Goal: Task Accomplishment & Management: Use online tool/utility

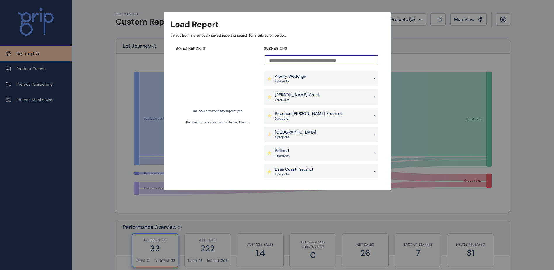
click at [323, 62] on input at bounding box center [321, 60] width 114 height 10
click at [291, 59] on input at bounding box center [321, 60] width 114 height 10
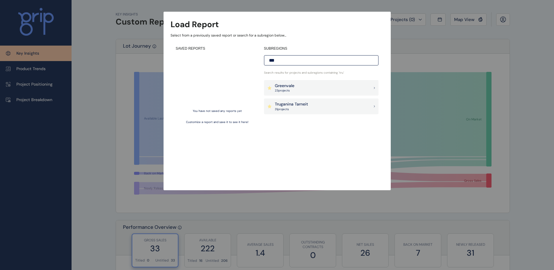
type input "***"
click at [326, 102] on div "Truganina Tarneit 31 project s" at bounding box center [321, 106] width 114 height 16
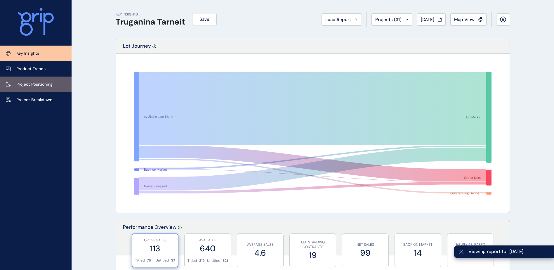
click at [47, 84] on p "Project Positioning" at bounding box center [34, 84] width 36 height 6
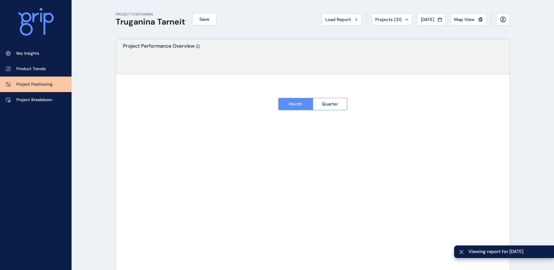
type input "********"
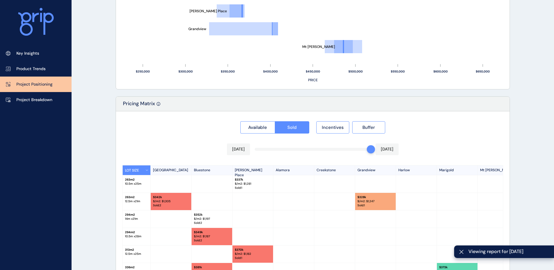
scroll to position [539, 0]
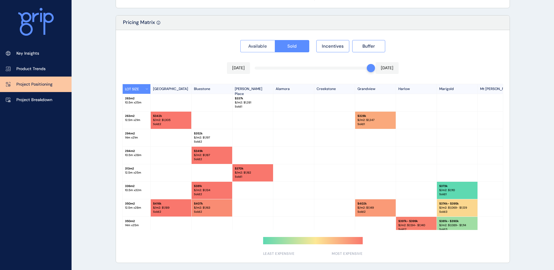
click at [260, 48] on span "Available" at bounding box center [257, 46] width 19 height 6
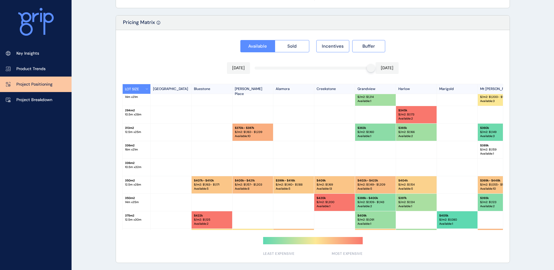
scroll to position [58, 0]
click at [340, 49] on button "Incentives" at bounding box center [332, 46] width 33 height 12
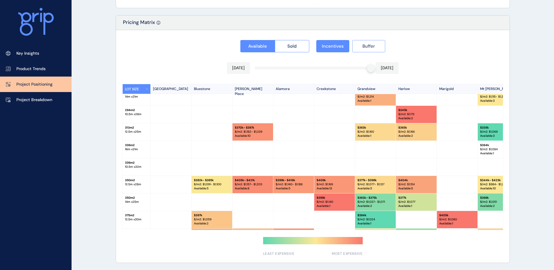
click at [377, 48] on button "Buffer" at bounding box center [368, 46] width 33 height 12
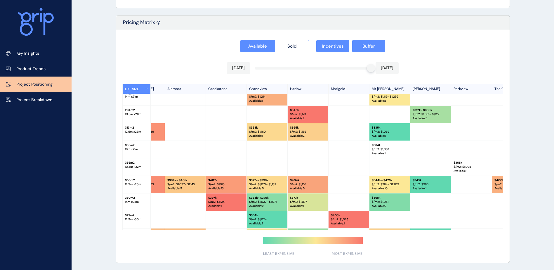
scroll to position [58, 109]
click at [358, 47] on button "Buffer" at bounding box center [368, 46] width 33 height 12
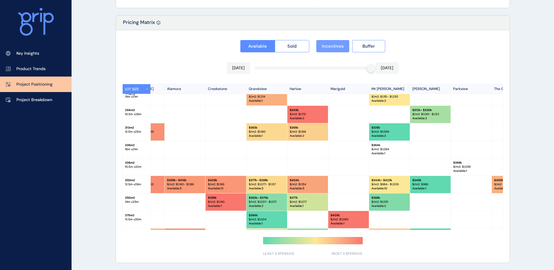
click at [327, 46] on span "Incentives" at bounding box center [333, 46] width 22 height 6
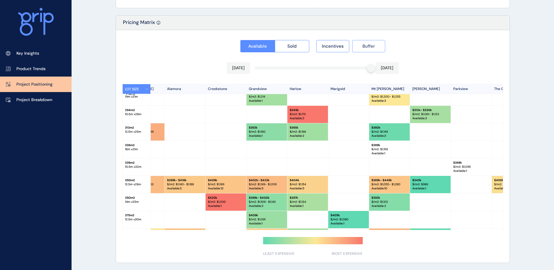
click at [366, 44] on span "Buffer" at bounding box center [368, 46] width 13 height 6
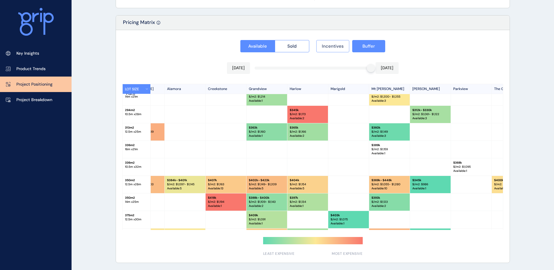
click at [325, 46] on span "Incentives" at bounding box center [333, 46] width 22 height 6
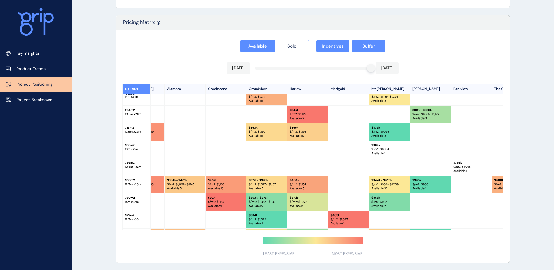
click at [292, 45] on span "Sold" at bounding box center [291, 46] width 9 height 6
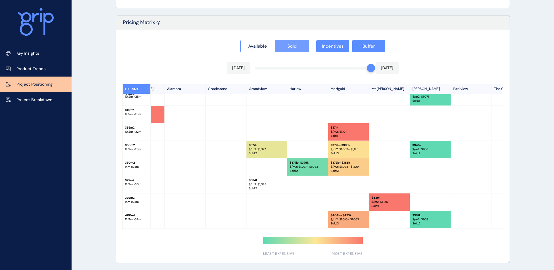
scroll to position [41, 109]
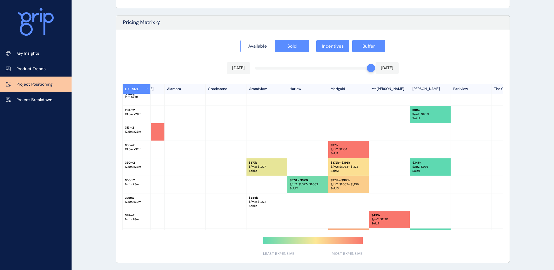
click at [259, 42] on button "Available" at bounding box center [257, 46] width 34 height 12
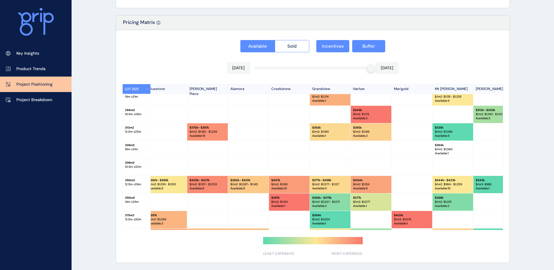
scroll to position [58, 0]
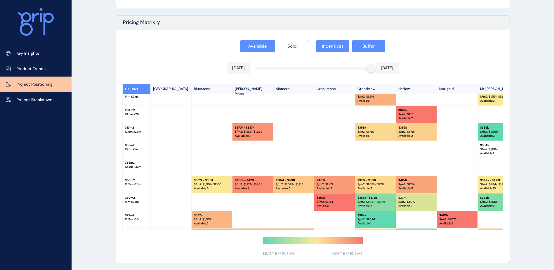
click at [289, 42] on button "Sold" at bounding box center [292, 46] width 35 height 12
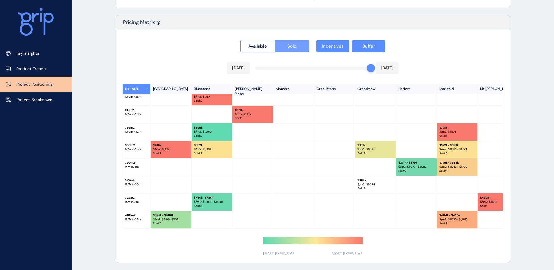
scroll to position [41, 0]
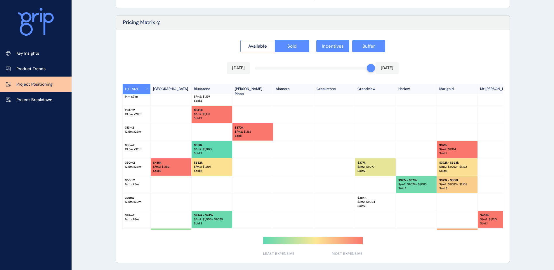
click at [275, 40] on button "Sold" at bounding box center [292, 46] width 35 height 12
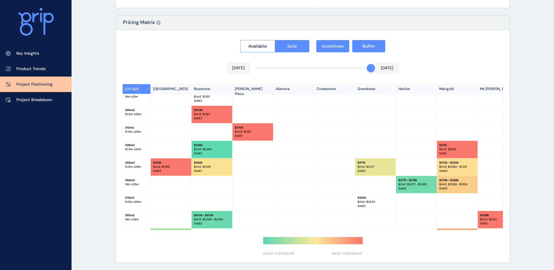
click at [275, 40] on button "Sold" at bounding box center [292, 46] width 35 height 12
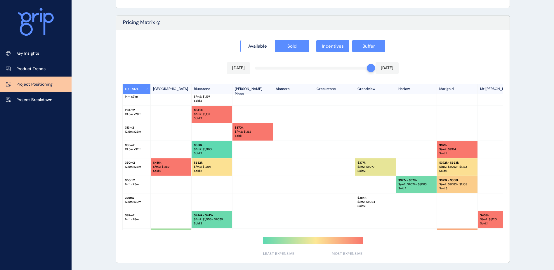
click at [275, 40] on button "Sold" at bounding box center [292, 46] width 35 height 12
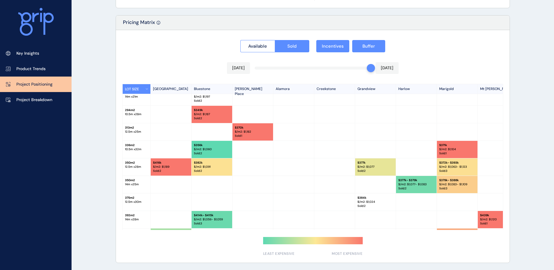
click at [275, 40] on button "Sold" at bounding box center [292, 46] width 35 height 12
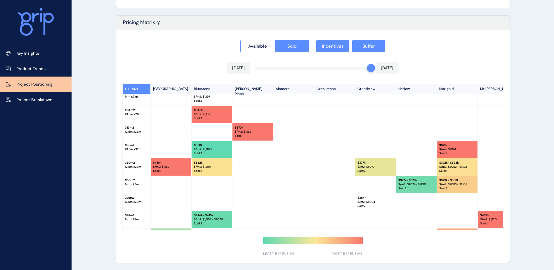
click at [275, 40] on button "Sold" at bounding box center [292, 46] width 35 height 12
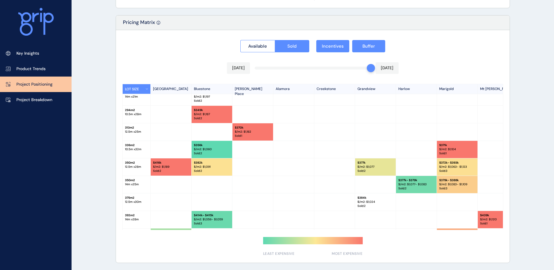
click at [275, 40] on button "Sold" at bounding box center [292, 46] width 35 height 12
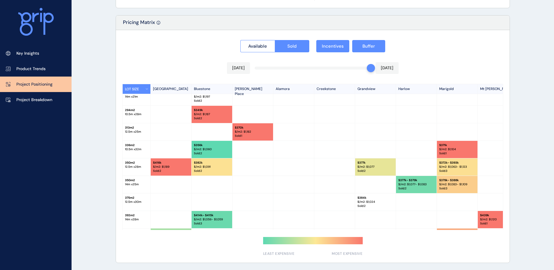
click at [275, 40] on button "Sold" at bounding box center [292, 46] width 35 height 12
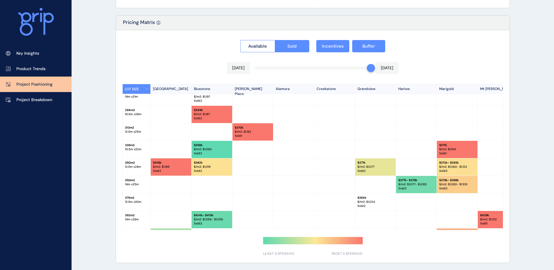
click at [275, 40] on button "Sold" at bounding box center [292, 46] width 35 height 12
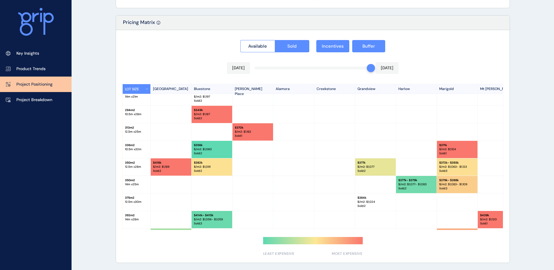
click at [275, 40] on button "Sold" at bounding box center [292, 46] width 35 height 12
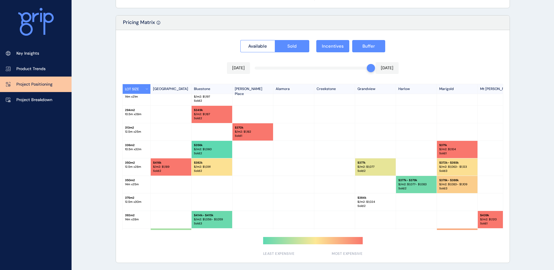
click at [275, 40] on button "Sold" at bounding box center [292, 46] width 35 height 12
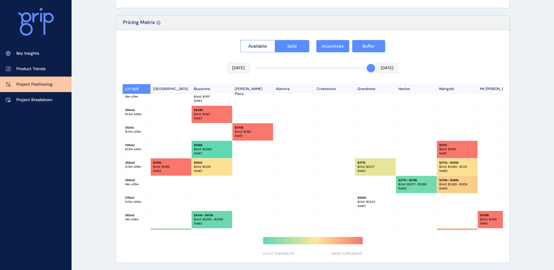
click at [275, 40] on button "Sold" at bounding box center [292, 46] width 35 height 12
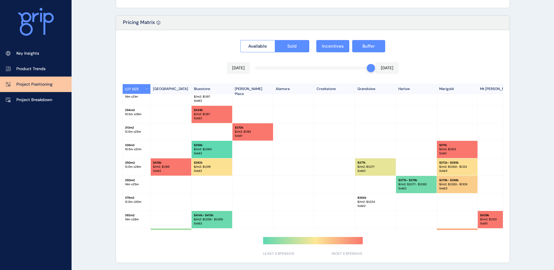
click at [275, 40] on button "Sold" at bounding box center [292, 46] width 35 height 12
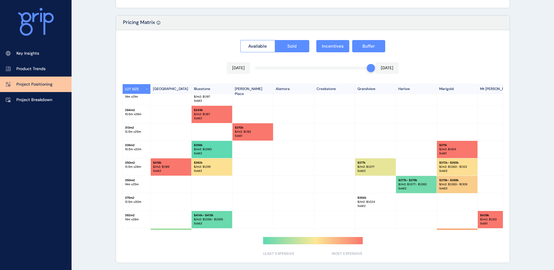
click at [275, 40] on button "Sold" at bounding box center [292, 46] width 35 height 12
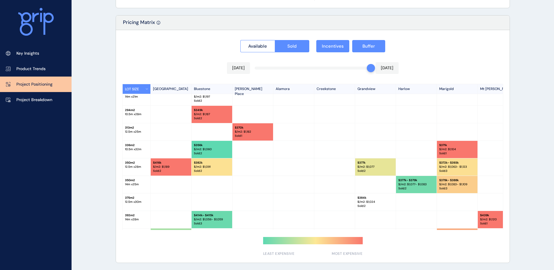
click at [275, 40] on button "Sold" at bounding box center [292, 46] width 35 height 12
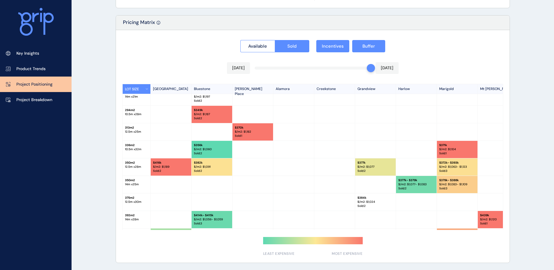
click at [275, 40] on button "Sold" at bounding box center [292, 46] width 35 height 12
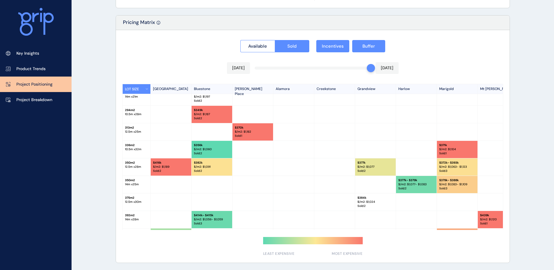
click at [275, 40] on button "Sold" at bounding box center [292, 46] width 35 height 12
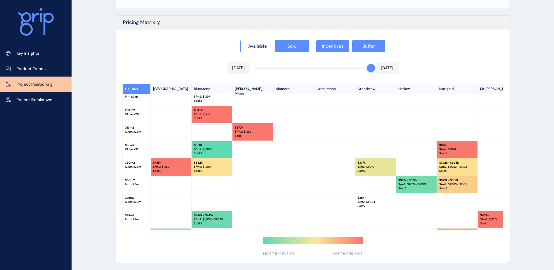
click at [275, 40] on button "Sold" at bounding box center [292, 46] width 35 height 12
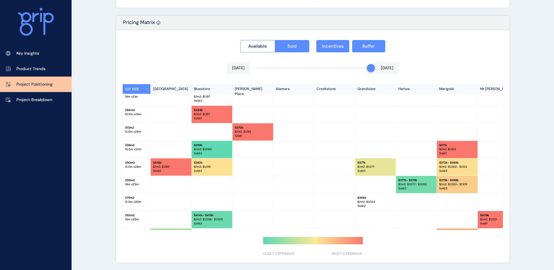
click at [275, 40] on button "Sold" at bounding box center [292, 46] width 35 height 12
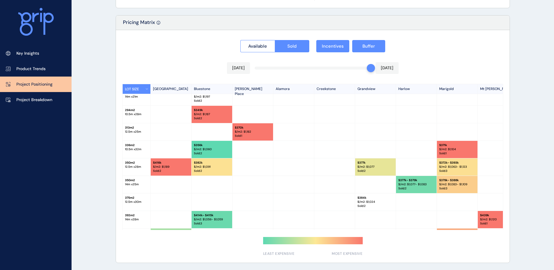
click at [275, 40] on button "Sold" at bounding box center [292, 46] width 35 height 12
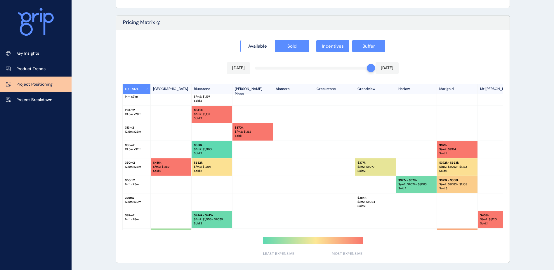
click at [275, 40] on button "Sold" at bounding box center [292, 46] width 35 height 12
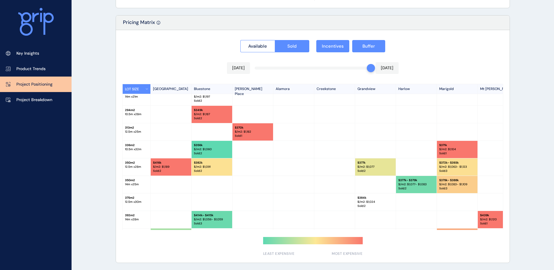
click at [275, 40] on button "Sold" at bounding box center [292, 46] width 35 height 12
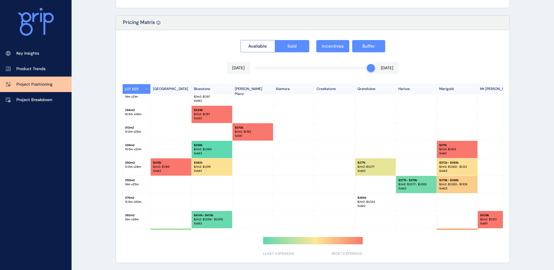
click at [275, 40] on button "Sold" at bounding box center [292, 46] width 35 height 12
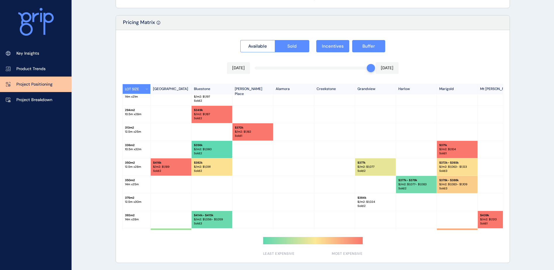
click at [275, 40] on button "Sold" at bounding box center [292, 46] width 35 height 12
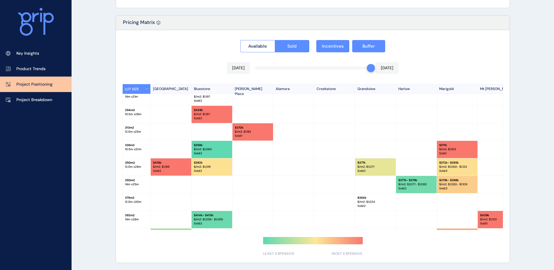
click at [275, 40] on button "Sold" at bounding box center [292, 46] width 35 height 12
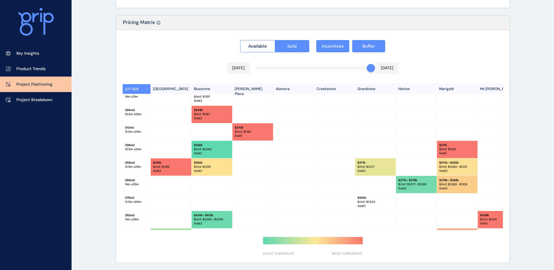
click at [275, 40] on button "Sold" at bounding box center [292, 46] width 35 height 12
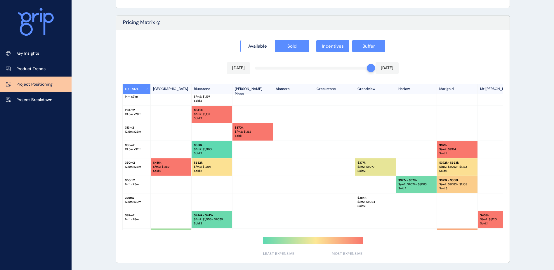
click at [275, 40] on button "Sold" at bounding box center [292, 46] width 35 height 12
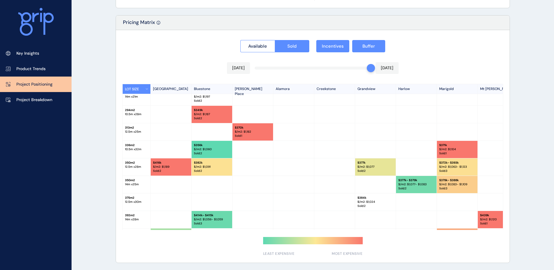
click at [275, 40] on button "Sold" at bounding box center [292, 46] width 35 height 12
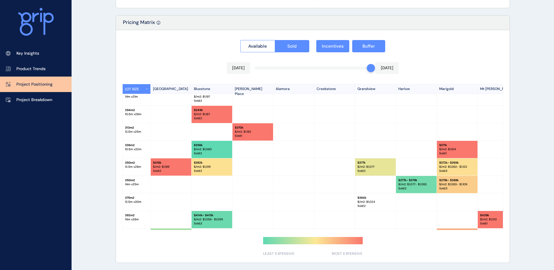
click at [275, 40] on button "Sold" at bounding box center [292, 46] width 35 height 12
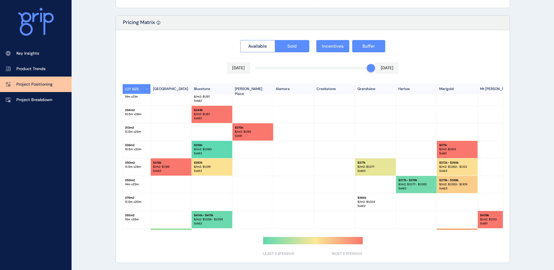
click at [275, 40] on button "Sold" at bounding box center [292, 46] width 35 height 12
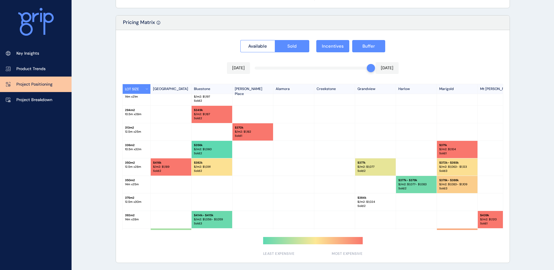
click at [275, 40] on button "Sold" at bounding box center [292, 46] width 35 height 12
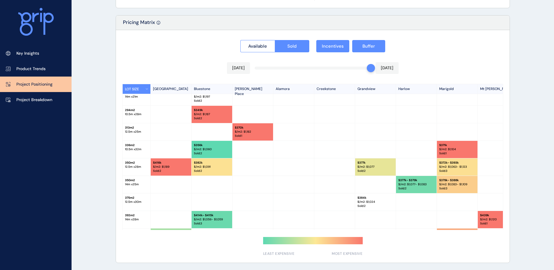
click at [275, 40] on button "Sold" at bounding box center [292, 46] width 35 height 12
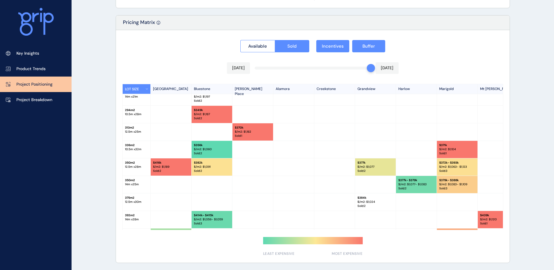
click at [275, 40] on button "Sold" at bounding box center [292, 46] width 35 height 12
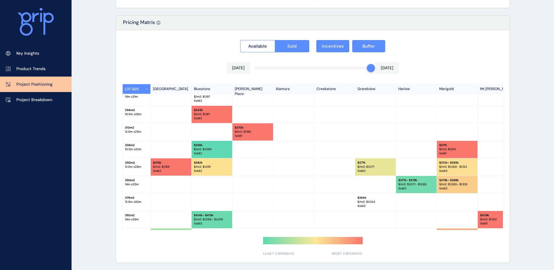
click at [275, 40] on button "Sold" at bounding box center [292, 46] width 35 height 12
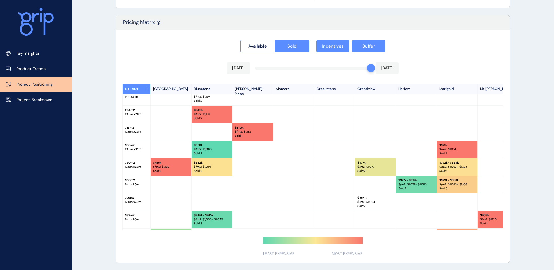
click at [275, 40] on button "Sold" at bounding box center [292, 46] width 35 height 12
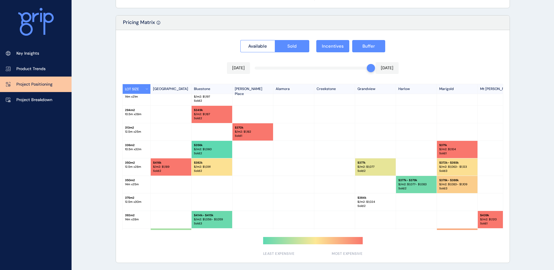
click at [275, 40] on button "Sold" at bounding box center [292, 46] width 35 height 12
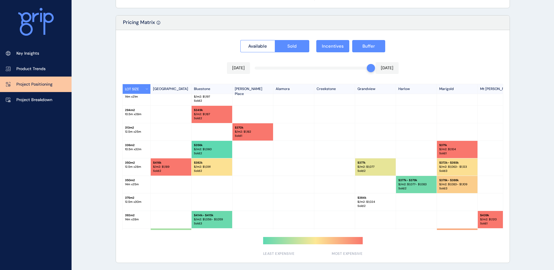
click at [275, 40] on button "Sold" at bounding box center [292, 46] width 35 height 12
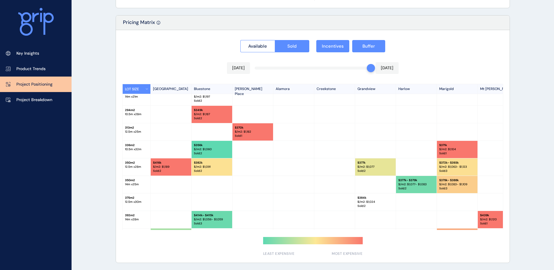
click at [275, 40] on button "Sold" at bounding box center [292, 46] width 35 height 12
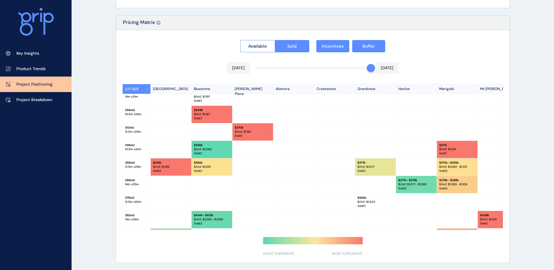
click at [275, 40] on button "Sold" at bounding box center [292, 46] width 35 height 12
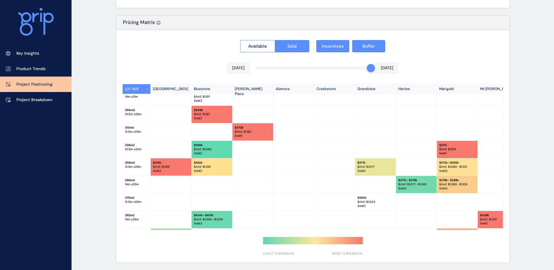
click at [275, 40] on button "Sold" at bounding box center [292, 46] width 35 height 12
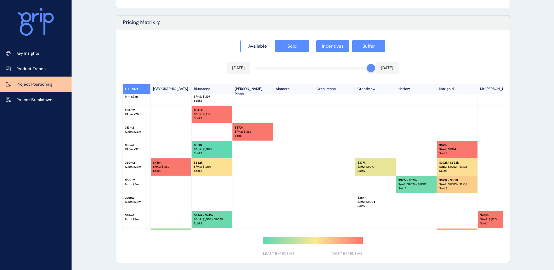
click at [275, 40] on button "Sold" at bounding box center [292, 46] width 35 height 12
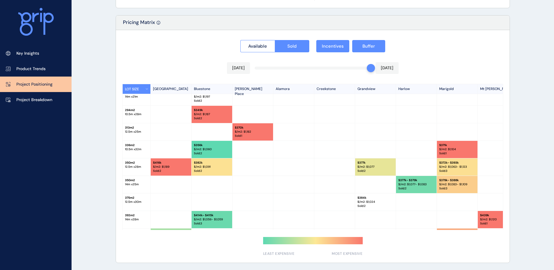
click at [275, 40] on button "Sold" at bounding box center [292, 46] width 35 height 12
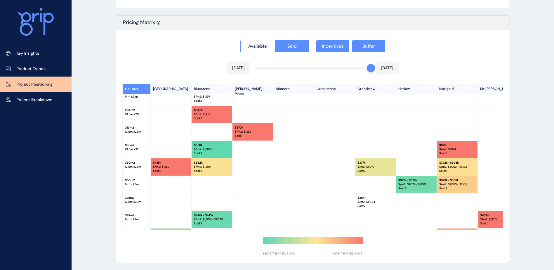
click at [275, 40] on button "Sold" at bounding box center [292, 46] width 35 height 12
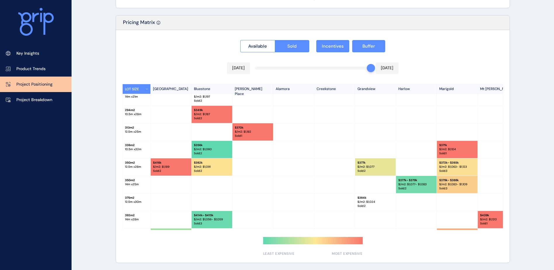
click at [275, 40] on button "Sold" at bounding box center [292, 46] width 35 height 12
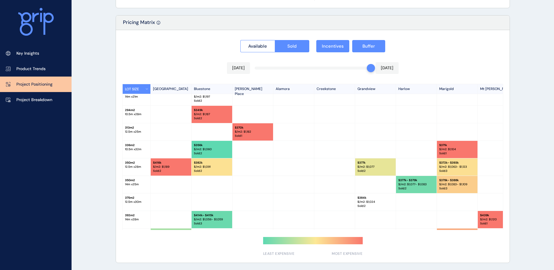
click at [275, 40] on button "Sold" at bounding box center [292, 46] width 35 height 12
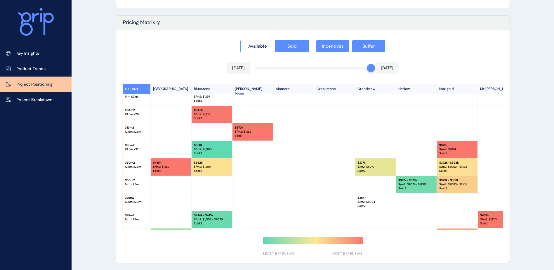
click at [275, 40] on button "Sold" at bounding box center [292, 46] width 35 height 12
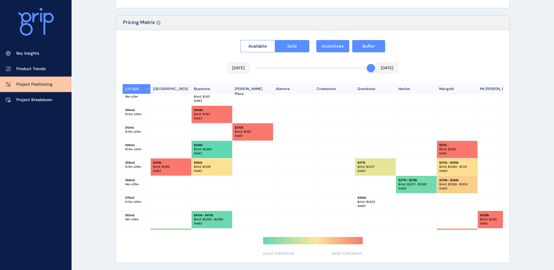
click at [275, 40] on button "Sold" at bounding box center [292, 46] width 35 height 12
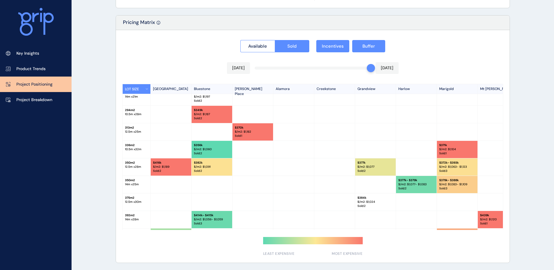
click at [275, 40] on button "Sold" at bounding box center [292, 46] width 35 height 12
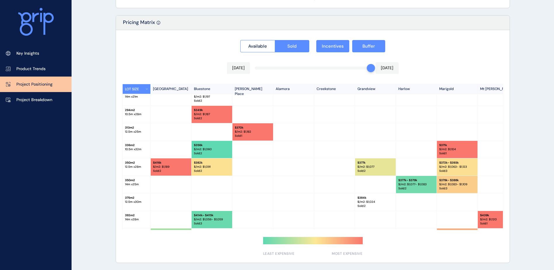
click at [275, 40] on button "Sold" at bounding box center [292, 46] width 35 height 12
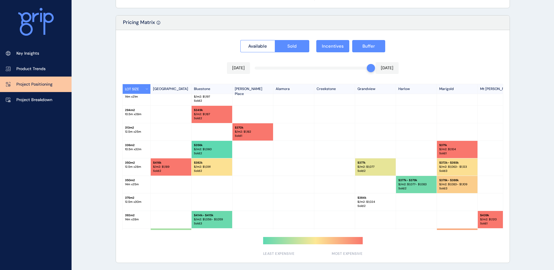
click at [275, 40] on button "Sold" at bounding box center [292, 46] width 35 height 12
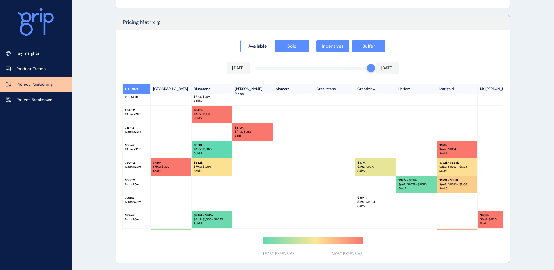
click at [275, 40] on button "Sold" at bounding box center [292, 46] width 35 height 12
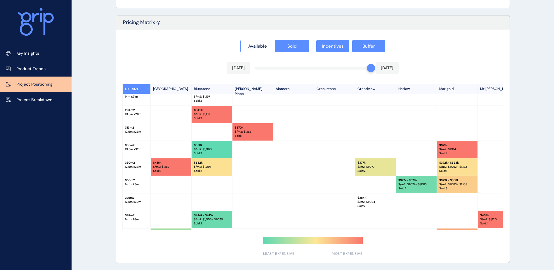
click at [275, 40] on button "Sold" at bounding box center [292, 46] width 35 height 12
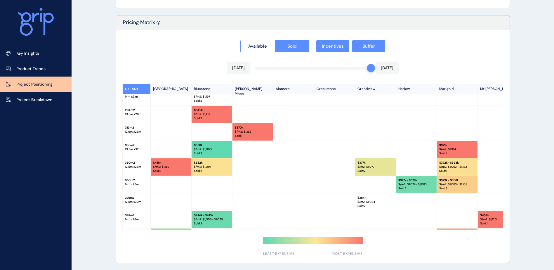
click at [275, 40] on button "Sold" at bounding box center [292, 46] width 35 height 12
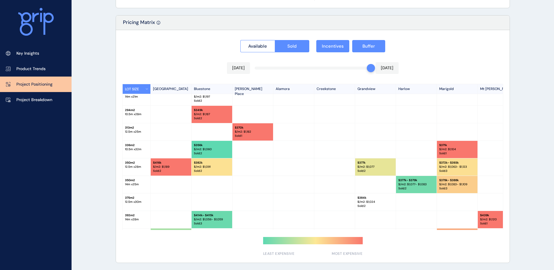
click at [275, 40] on button "Sold" at bounding box center [292, 46] width 35 height 12
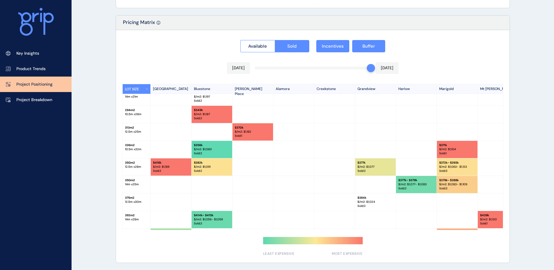
click at [275, 40] on button "Sold" at bounding box center [292, 46] width 35 height 12
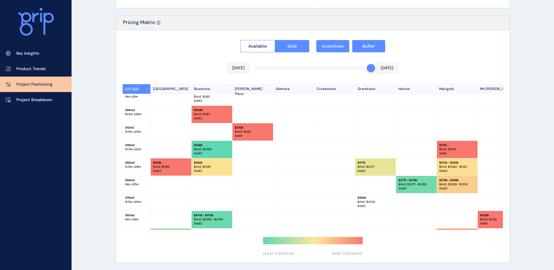
click at [275, 40] on button "Sold" at bounding box center [292, 46] width 35 height 12
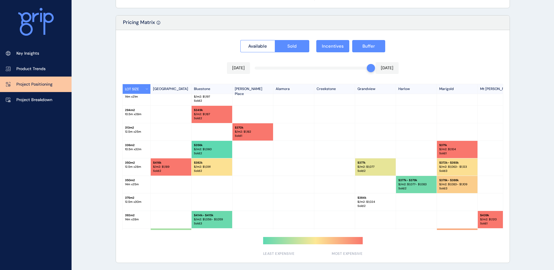
click at [275, 40] on button "Sold" at bounding box center [292, 46] width 35 height 12
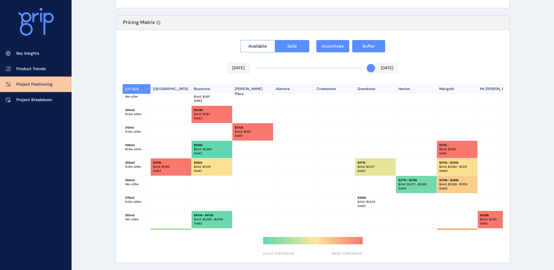
click at [275, 40] on button "Sold" at bounding box center [292, 46] width 35 height 12
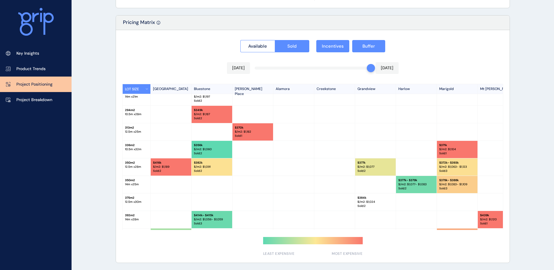
click at [275, 40] on button "Sold" at bounding box center [292, 46] width 35 height 12
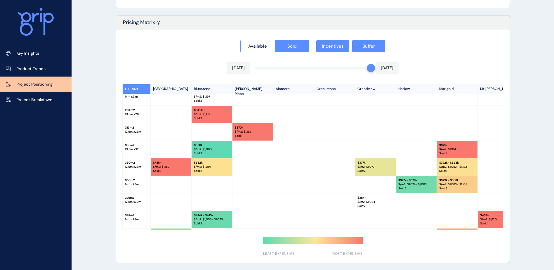
click at [275, 40] on button "Sold" at bounding box center [292, 46] width 35 height 12
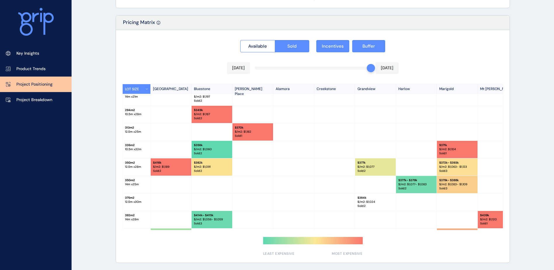
click at [275, 40] on button "Sold" at bounding box center [292, 46] width 35 height 12
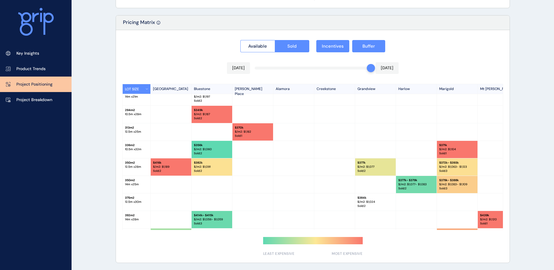
click at [275, 40] on button "Sold" at bounding box center [292, 46] width 35 height 12
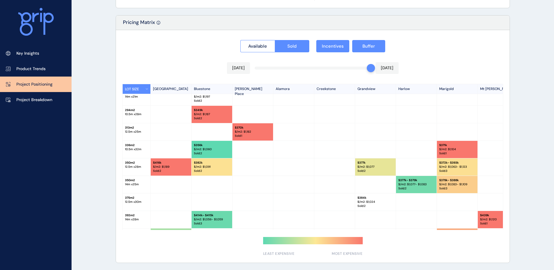
click at [275, 40] on button "Sold" at bounding box center [292, 46] width 35 height 12
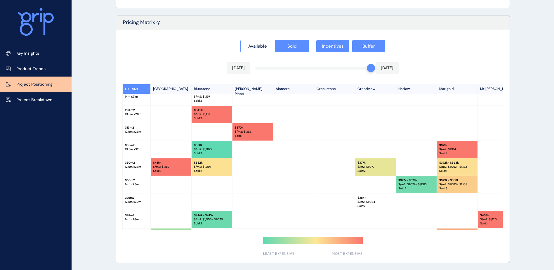
click at [275, 40] on button "Sold" at bounding box center [292, 46] width 35 height 12
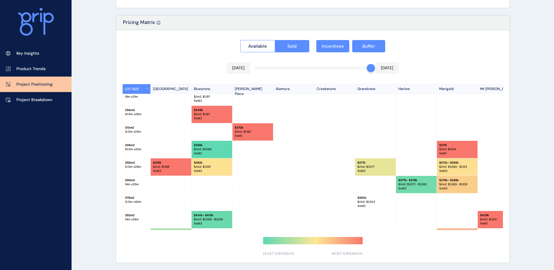
click at [275, 40] on button "Sold" at bounding box center [292, 46] width 35 height 12
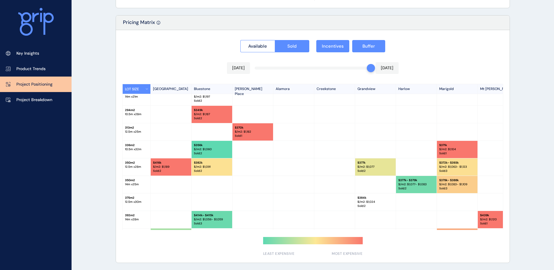
click at [275, 40] on button "Sold" at bounding box center [292, 46] width 35 height 12
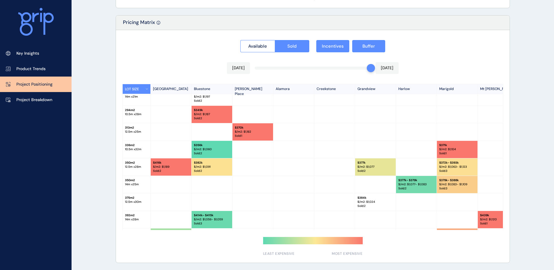
click at [275, 40] on button "Sold" at bounding box center [292, 46] width 35 height 12
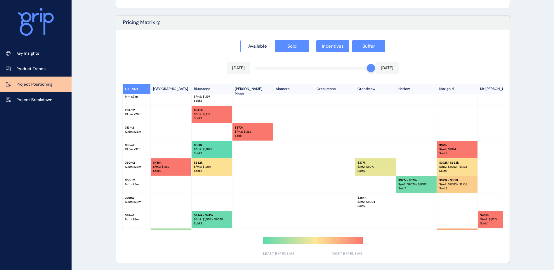
click at [275, 40] on button "Sold" at bounding box center [292, 46] width 35 height 12
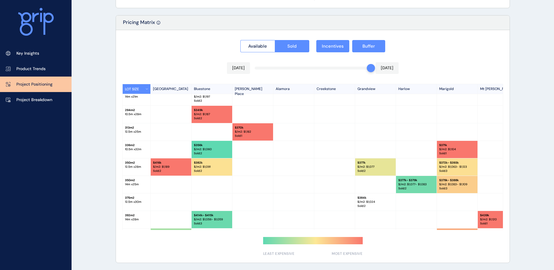
click at [275, 40] on button "Sold" at bounding box center [292, 46] width 35 height 12
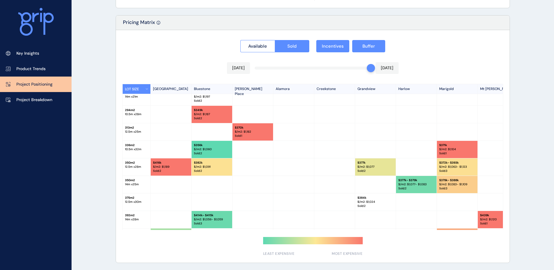
click at [275, 40] on button "Sold" at bounding box center [292, 46] width 35 height 12
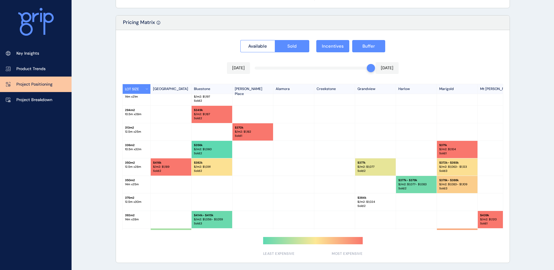
click at [275, 40] on button "Sold" at bounding box center [292, 46] width 35 height 12
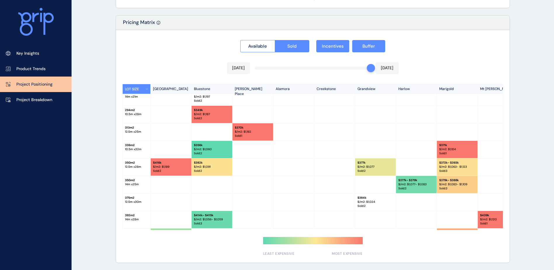
click at [275, 40] on button "Sold" at bounding box center [292, 46] width 35 height 12
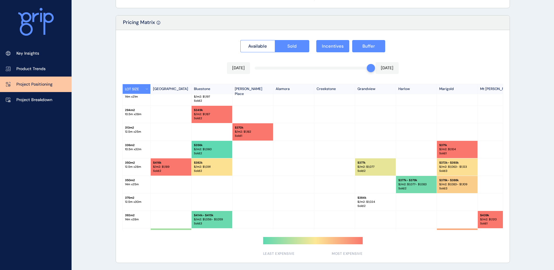
click at [275, 40] on button "Sold" at bounding box center [292, 46] width 35 height 12
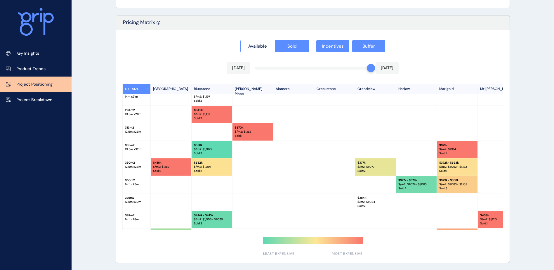
click at [275, 40] on button "Sold" at bounding box center [292, 46] width 35 height 12
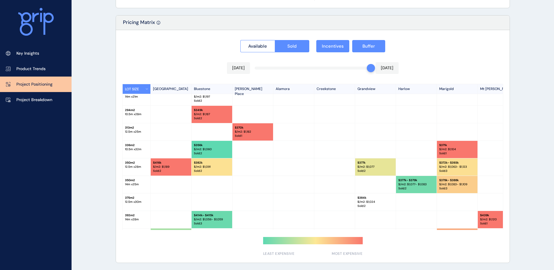
click at [275, 40] on button "Sold" at bounding box center [292, 46] width 35 height 12
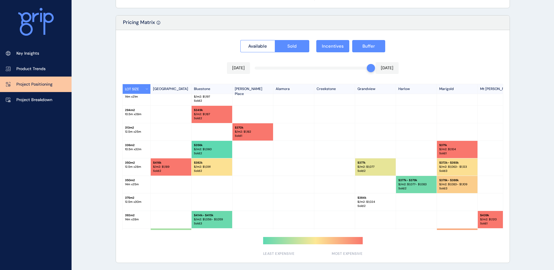
click at [275, 40] on button "Sold" at bounding box center [292, 46] width 35 height 12
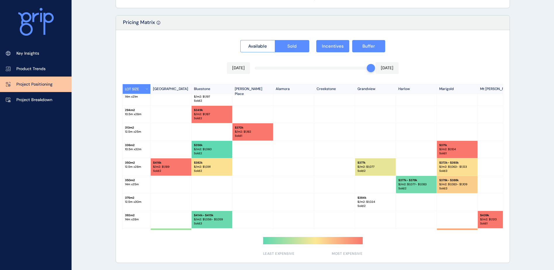
click at [275, 40] on button "Sold" at bounding box center [292, 46] width 35 height 12
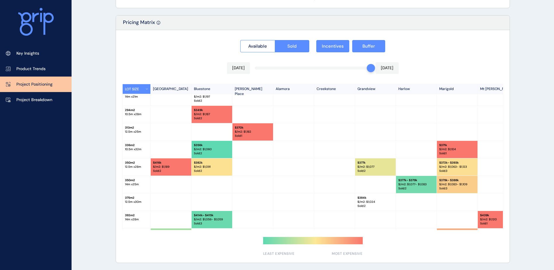
click at [275, 40] on button "Sold" at bounding box center [292, 46] width 35 height 12
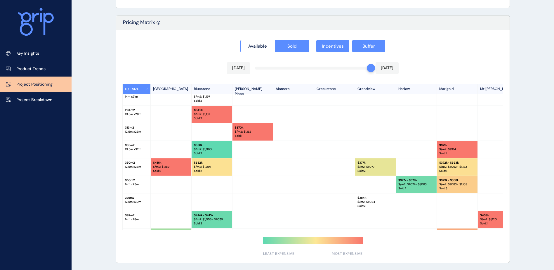
click at [275, 40] on button "Sold" at bounding box center [292, 46] width 35 height 12
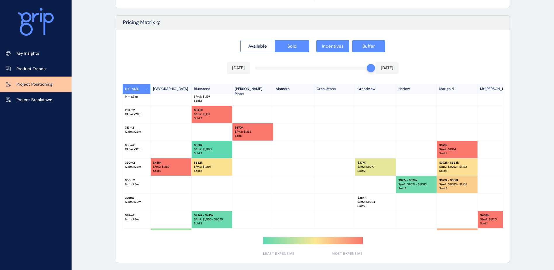
click at [275, 40] on button "Sold" at bounding box center [292, 46] width 35 height 12
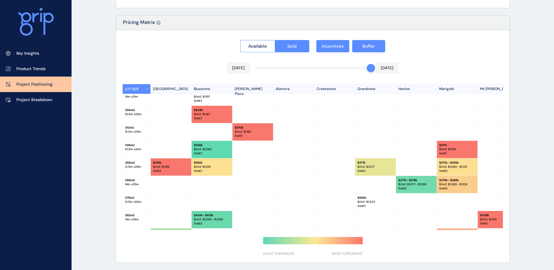
click at [275, 40] on button "Sold" at bounding box center [292, 46] width 35 height 12
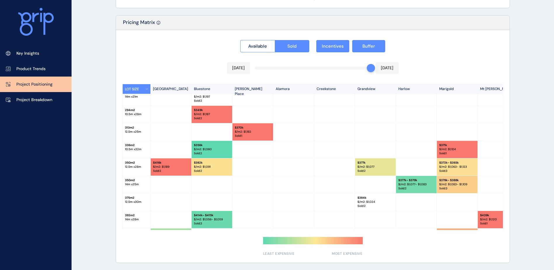
click at [275, 40] on button "Sold" at bounding box center [292, 46] width 35 height 12
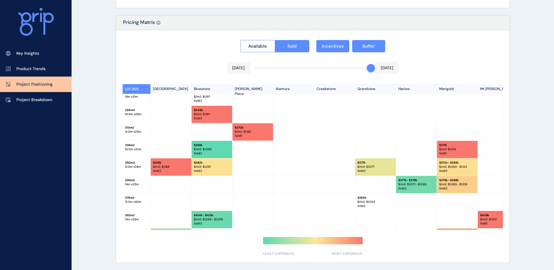
click at [275, 40] on button "Sold" at bounding box center [292, 46] width 35 height 12
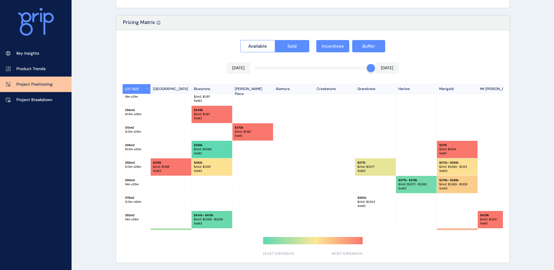
click at [275, 40] on button "Sold" at bounding box center [292, 46] width 35 height 12
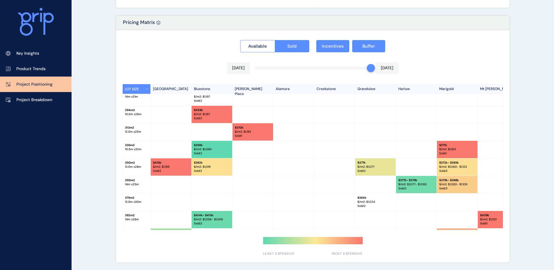
click at [275, 40] on button "Sold" at bounding box center [292, 46] width 35 height 12
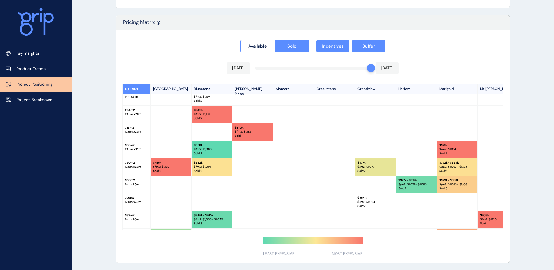
click at [275, 40] on button "Sold" at bounding box center [292, 46] width 35 height 12
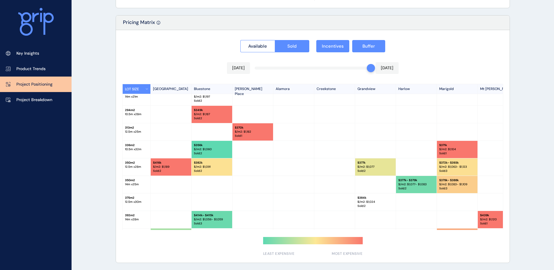
click at [275, 40] on button "Sold" at bounding box center [292, 46] width 35 height 12
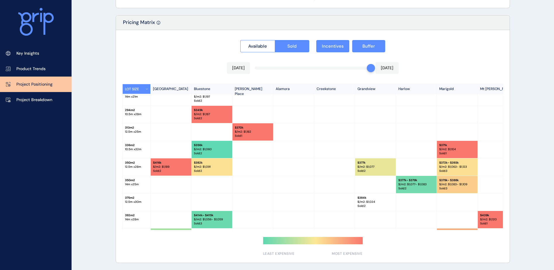
click at [275, 40] on button "Sold" at bounding box center [292, 46] width 35 height 12
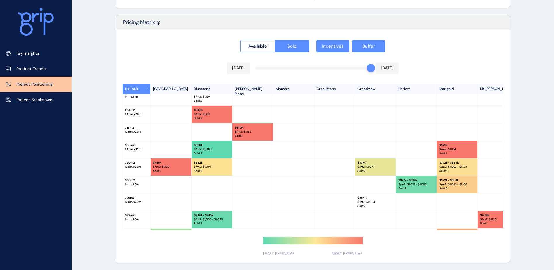
click at [275, 40] on button "Sold" at bounding box center [292, 46] width 35 height 12
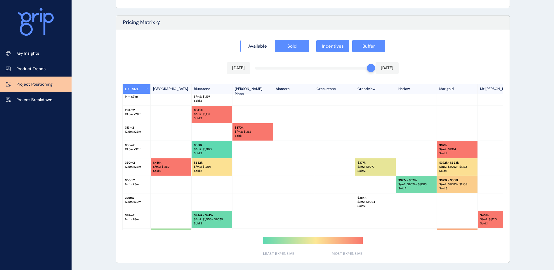
click at [275, 40] on button "Sold" at bounding box center [292, 46] width 35 height 12
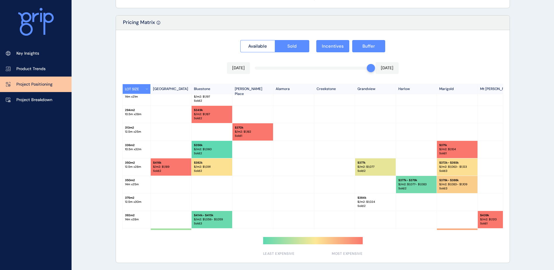
click at [275, 40] on button "Sold" at bounding box center [292, 46] width 35 height 12
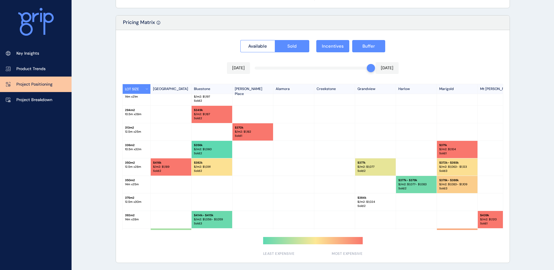
click at [275, 40] on button "Sold" at bounding box center [292, 46] width 35 height 12
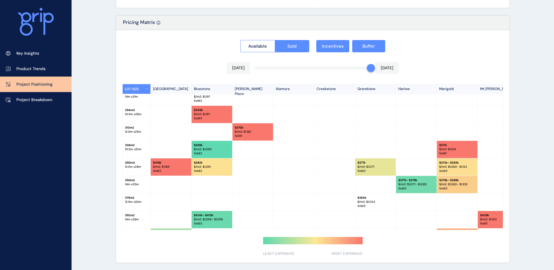
click at [275, 40] on button "Sold" at bounding box center [292, 46] width 35 height 12
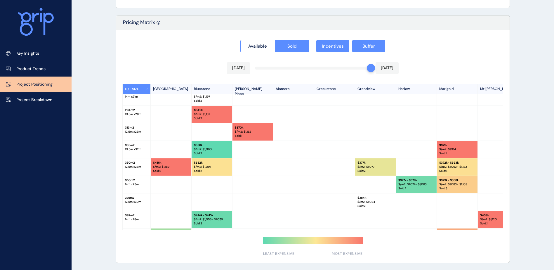
click at [275, 40] on button "Sold" at bounding box center [292, 46] width 35 height 12
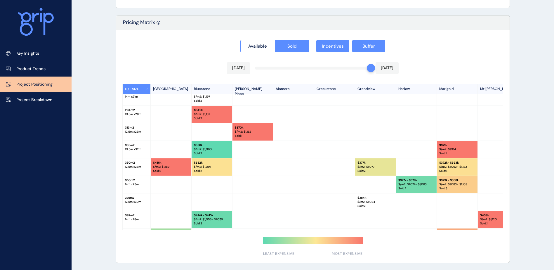
click at [275, 40] on button "Sold" at bounding box center [292, 46] width 35 height 12
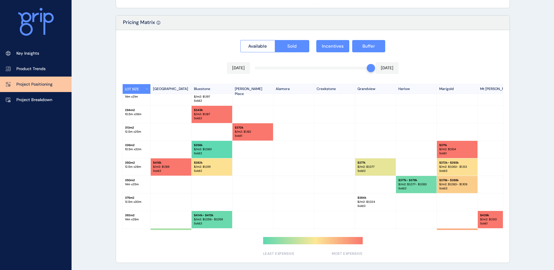
click at [275, 40] on button "Sold" at bounding box center [292, 46] width 35 height 12
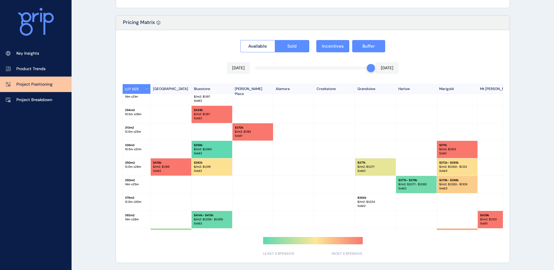
click at [275, 40] on button "Sold" at bounding box center [292, 46] width 35 height 12
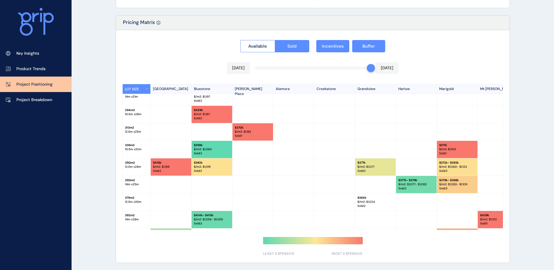
click at [275, 40] on button "Sold" at bounding box center [292, 46] width 35 height 12
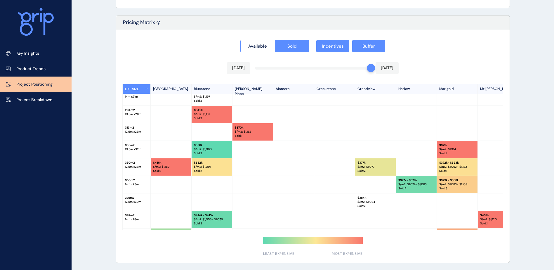
click at [275, 40] on button "Sold" at bounding box center [292, 46] width 35 height 12
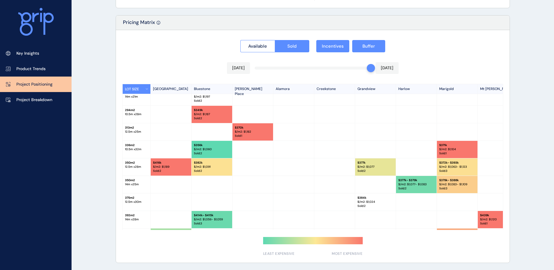
click at [275, 40] on button "Sold" at bounding box center [292, 46] width 35 height 12
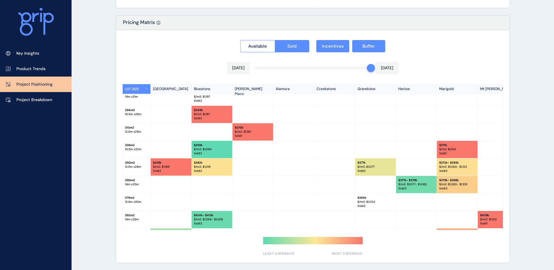
click at [275, 40] on button "Sold" at bounding box center [292, 46] width 35 height 12
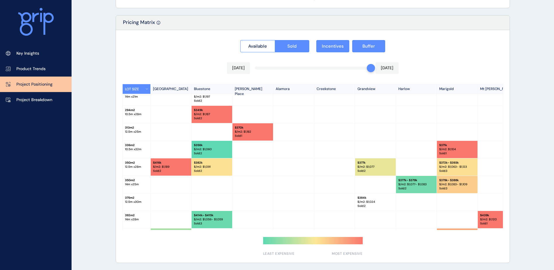
click at [275, 40] on button "Sold" at bounding box center [292, 46] width 35 height 12
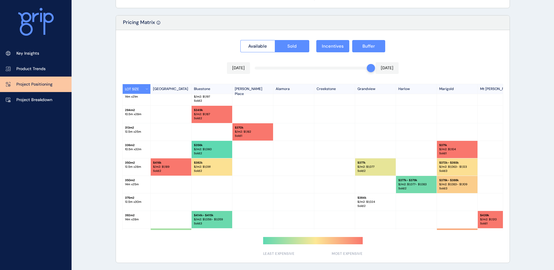
click at [275, 40] on button "Sold" at bounding box center [292, 46] width 35 height 12
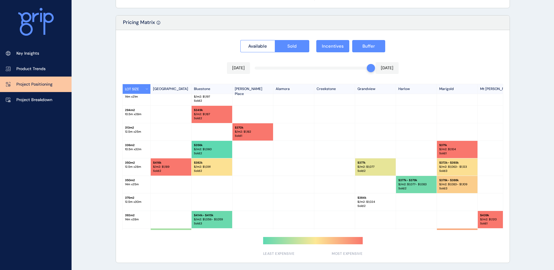
click at [275, 40] on button "Sold" at bounding box center [292, 46] width 35 height 12
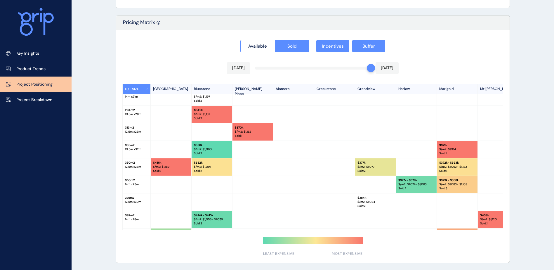
click at [275, 40] on button "Sold" at bounding box center [292, 46] width 35 height 12
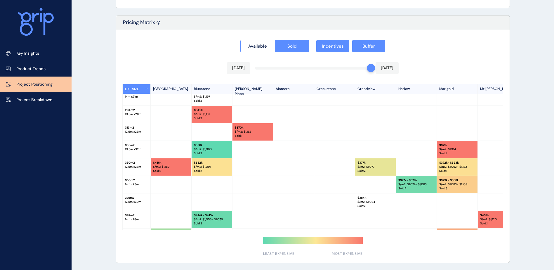
click at [275, 40] on button "Sold" at bounding box center [292, 46] width 35 height 12
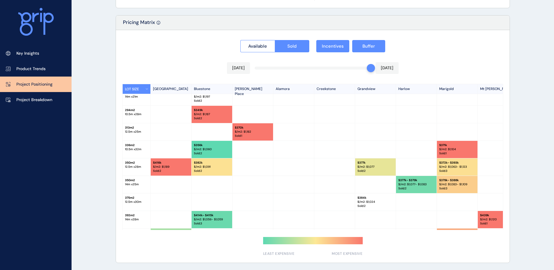
click at [275, 40] on button "Sold" at bounding box center [292, 46] width 35 height 12
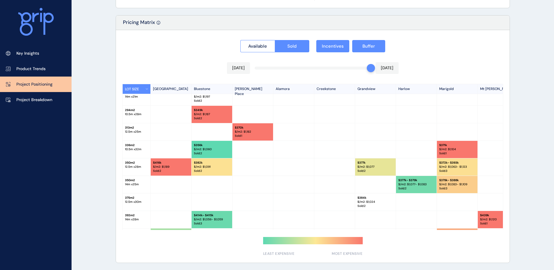
click at [275, 40] on button "Sold" at bounding box center [292, 46] width 35 height 12
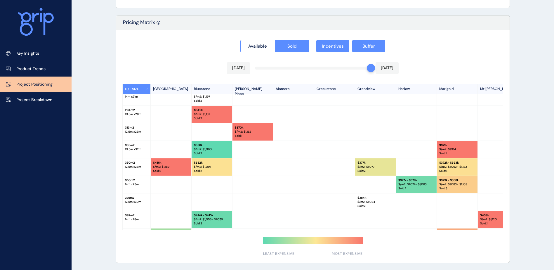
click at [275, 40] on button "Sold" at bounding box center [292, 46] width 35 height 12
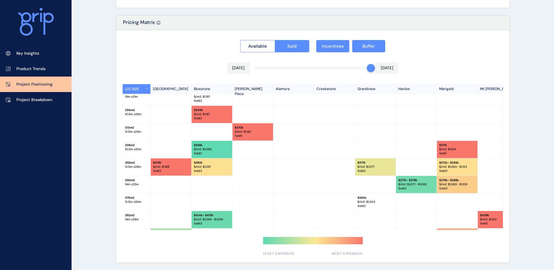
click at [275, 40] on button "Sold" at bounding box center [292, 46] width 35 height 12
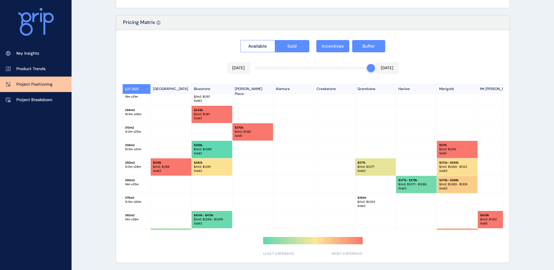
click at [275, 40] on button "Sold" at bounding box center [292, 46] width 35 height 12
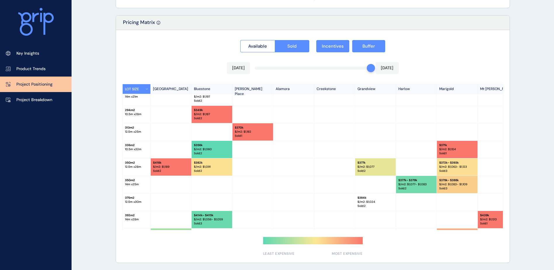
click at [275, 40] on button "Sold" at bounding box center [292, 46] width 35 height 12
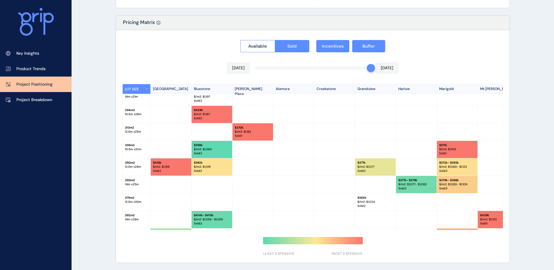
click at [275, 40] on button "Sold" at bounding box center [292, 46] width 35 height 12
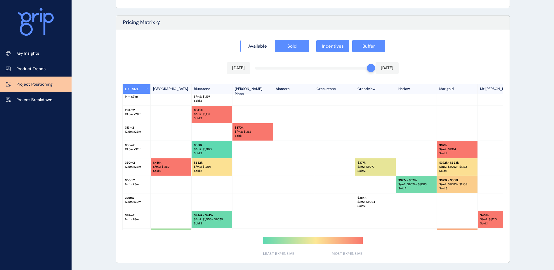
click at [275, 40] on button "Sold" at bounding box center [292, 46] width 35 height 12
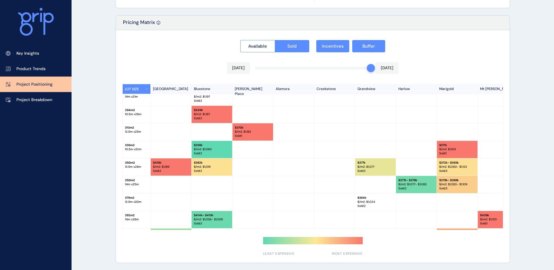
click at [275, 40] on button "Sold" at bounding box center [292, 46] width 35 height 12
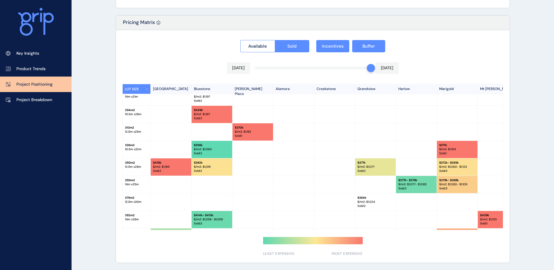
click at [275, 40] on button "Sold" at bounding box center [292, 46] width 35 height 12
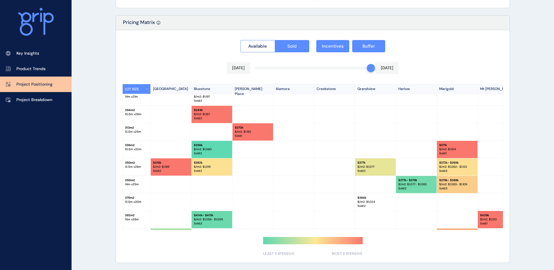
click at [275, 40] on button "Sold" at bounding box center [292, 46] width 35 height 12
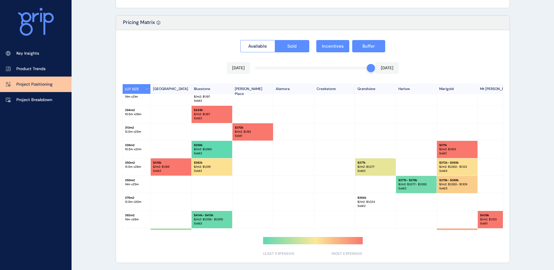
click at [275, 40] on button "Sold" at bounding box center [292, 46] width 35 height 12
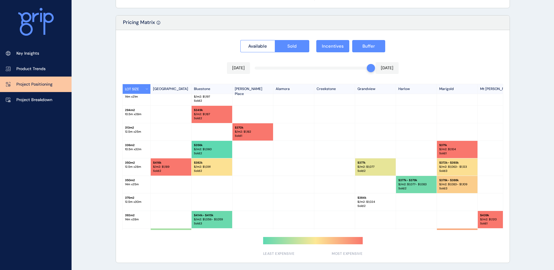
click at [275, 40] on button "Sold" at bounding box center [292, 46] width 35 height 12
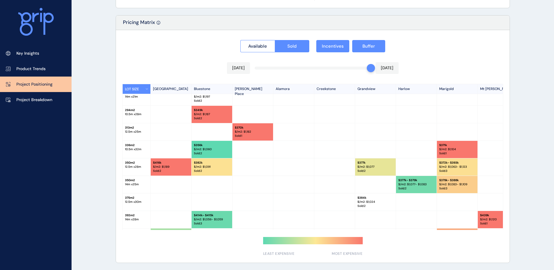
click at [275, 40] on button "Sold" at bounding box center [292, 46] width 35 height 12
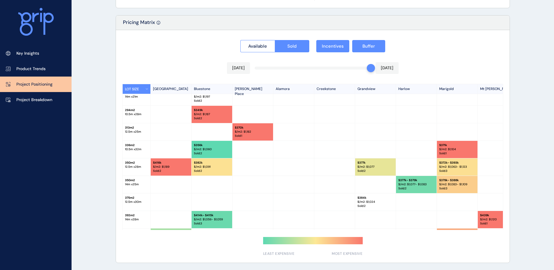
click at [275, 40] on button "Sold" at bounding box center [292, 46] width 35 height 12
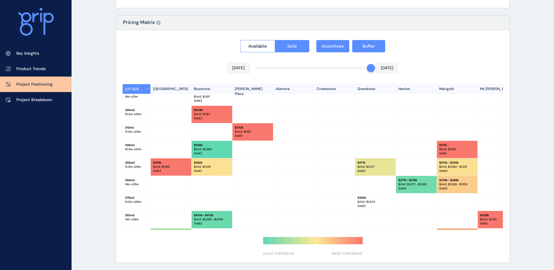
click at [275, 40] on button "Sold" at bounding box center [292, 46] width 35 height 12
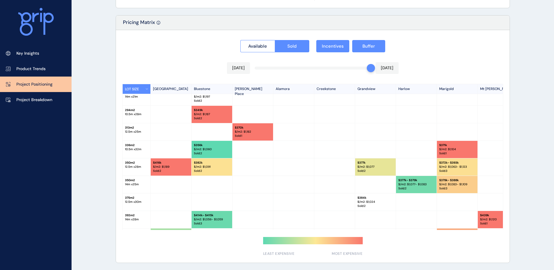
click at [275, 40] on button "Sold" at bounding box center [292, 46] width 35 height 12
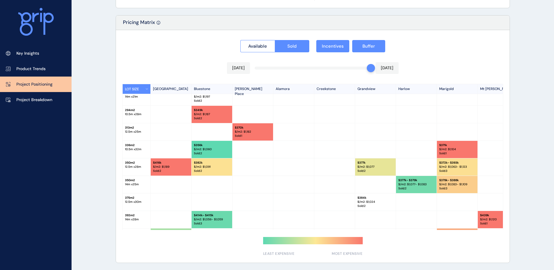
click at [275, 40] on button "Sold" at bounding box center [292, 46] width 35 height 12
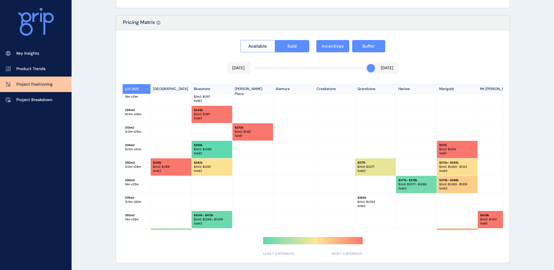
click at [275, 40] on button "Sold" at bounding box center [292, 46] width 35 height 12
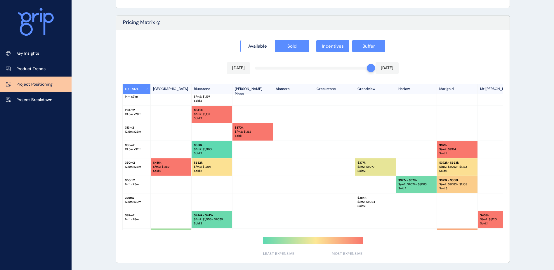
click at [275, 40] on button "Sold" at bounding box center [292, 46] width 35 height 12
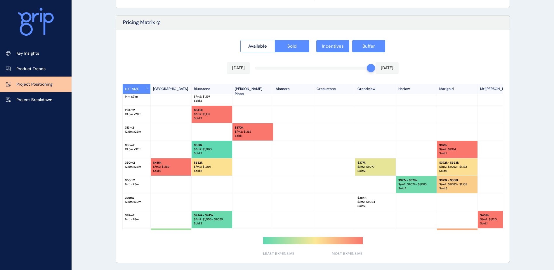
click at [275, 40] on button "Sold" at bounding box center [292, 46] width 35 height 12
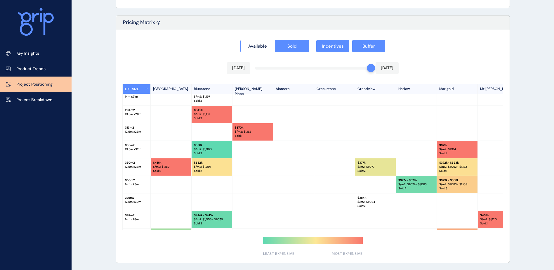
click at [275, 40] on button "Sold" at bounding box center [292, 46] width 35 height 12
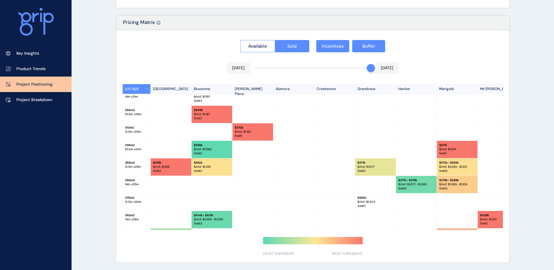
click at [275, 40] on button "Sold" at bounding box center [292, 46] width 35 height 12
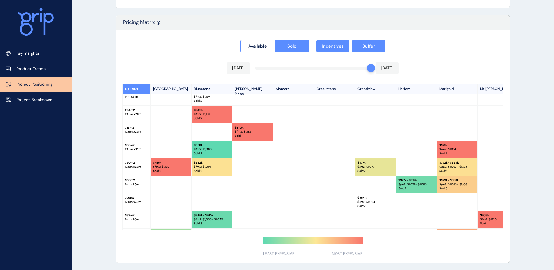
click at [275, 40] on button "Sold" at bounding box center [292, 46] width 35 height 12
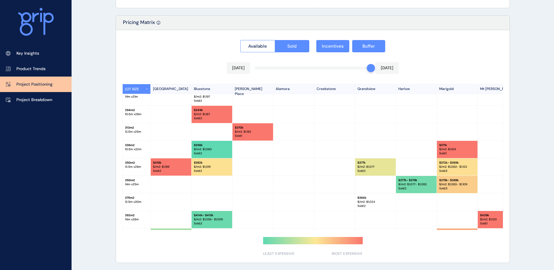
click at [275, 40] on button "Sold" at bounding box center [292, 46] width 35 height 12
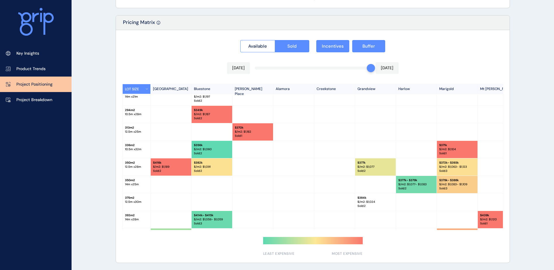
click at [275, 40] on button "Sold" at bounding box center [292, 46] width 35 height 12
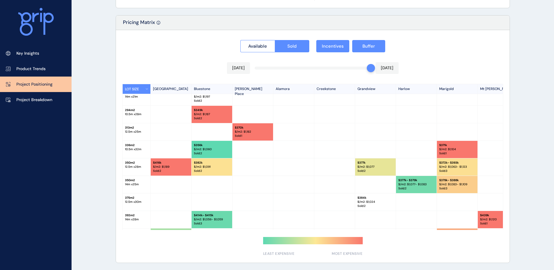
click at [275, 40] on button "Sold" at bounding box center [292, 46] width 35 height 12
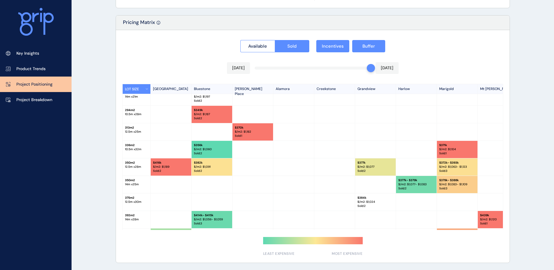
click at [275, 40] on button "Sold" at bounding box center [292, 46] width 35 height 12
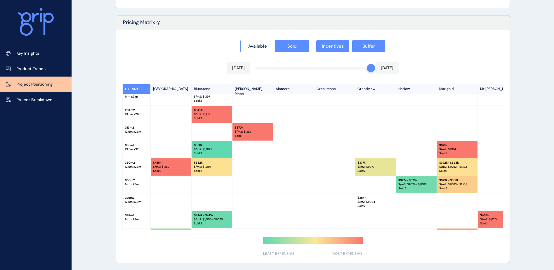
click at [275, 40] on button "Sold" at bounding box center [292, 46] width 35 height 12
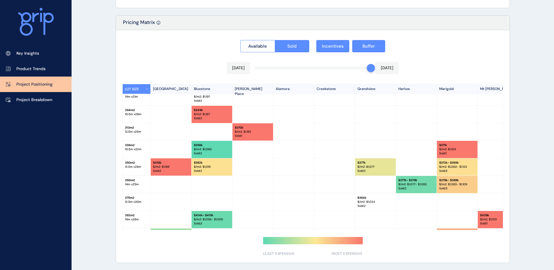
click at [275, 40] on button "Sold" at bounding box center [292, 46] width 35 height 12
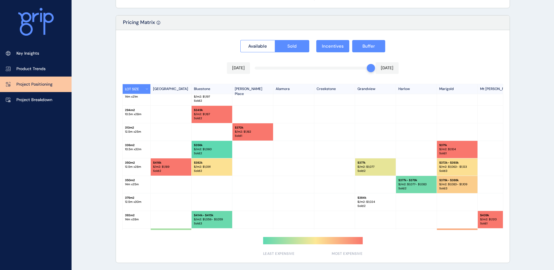
click at [275, 40] on button "Sold" at bounding box center [292, 46] width 35 height 12
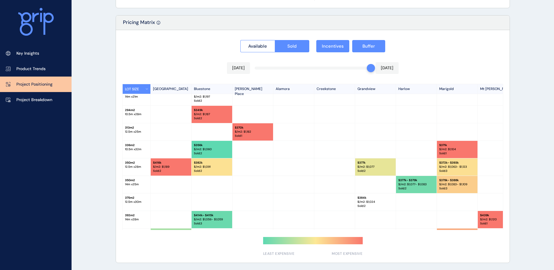
click at [275, 40] on button "Sold" at bounding box center [292, 46] width 35 height 12
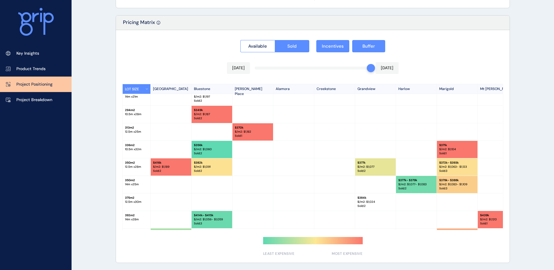
click at [275, 40] on button "Sold" at bounding box center [292, 46] width 35 height 12
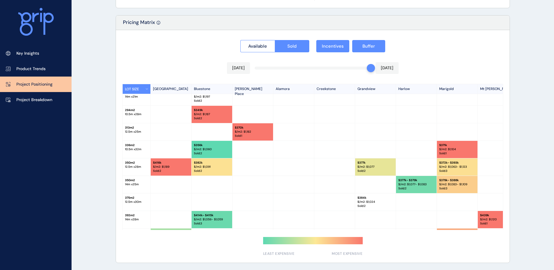
click at [275, 40] on button "Sold" at bounding box center [292, 46] width 35 height 12
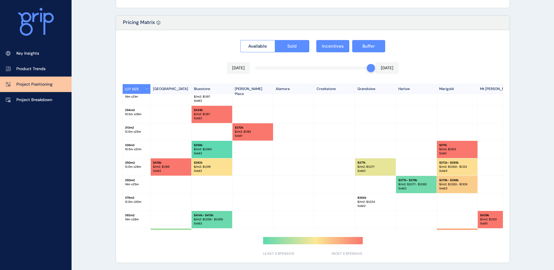
click at [275, 40] on button "Sold" at bounding box center [292, 46] width 35 height 12
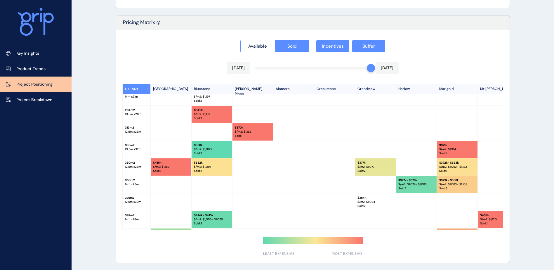
click at [275, 40] on button "Sold" at bounding box center [292, 46] width 35 height 12
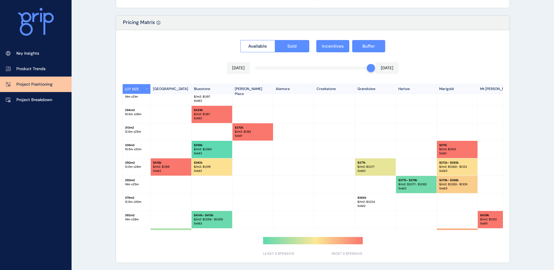
click at [275, 40] on button "Sold" at bounding box center [292, 46] width 35 height 12
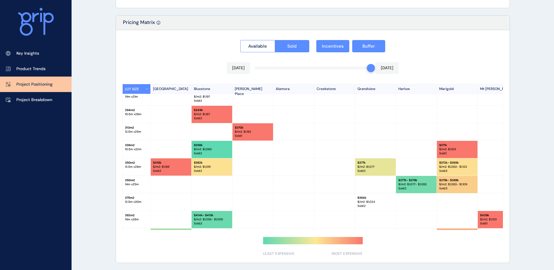
click at [275, 40] on button "Sold" at bounding box center [292, 46] width 35 height 12
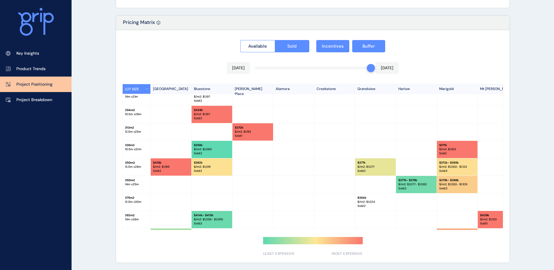
click at [275, 40] on button "Sold" at bounding box center [292, 46] width 35 height 12
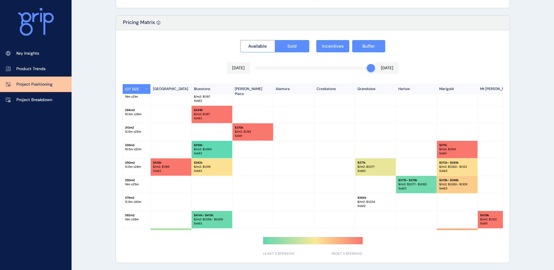
click at [275, 40] on button "Sold" at bounding box center [292, 46] width 35 height 12
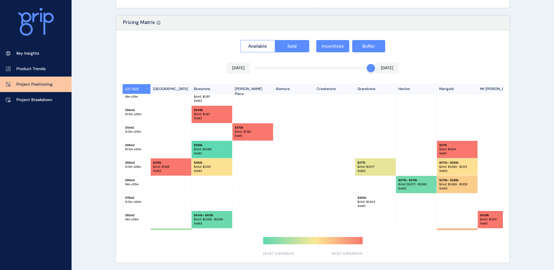
click at [275, 40] on button "Sold" at bounding box center [292, 46] width 35 height 12
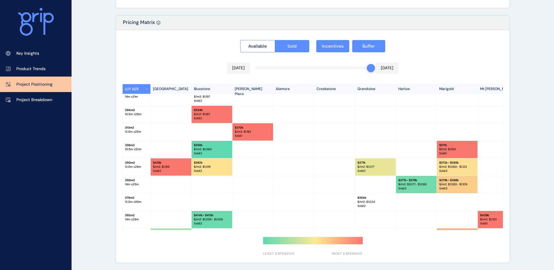
click at [275, 40] on button "Sold" at bounding box center [292, 46] width 35 height 12
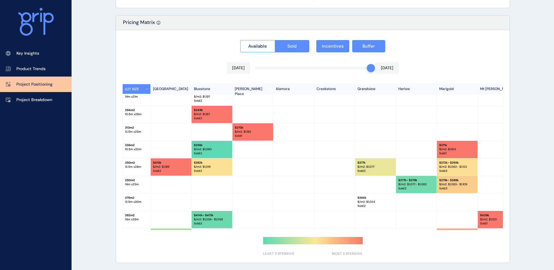
click at [275, 40] on button "Sold" at bounding box center [292, 46] width 35 height 12
click
